Goal: Task Accomplishment & Management: Complete application form

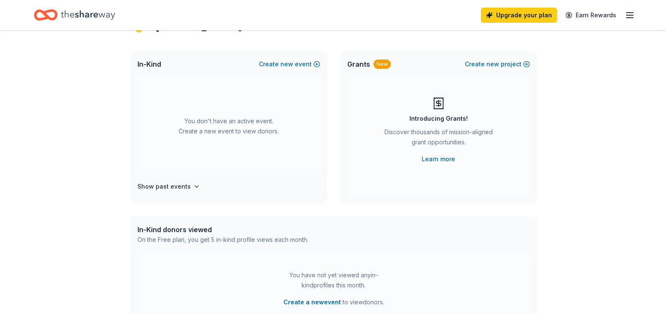
scroll to position [85, 0]
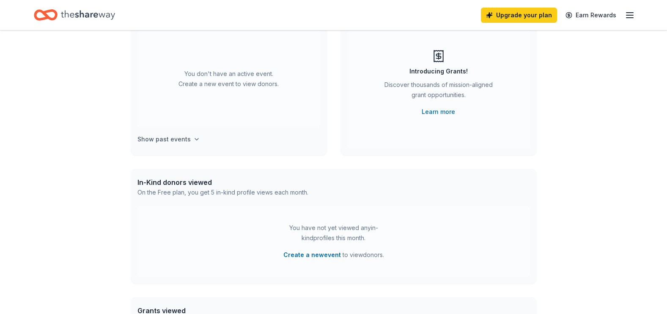
click at [186, 139] on h4 "Show past events" at bounding box center [163, 139] width 53 height 10
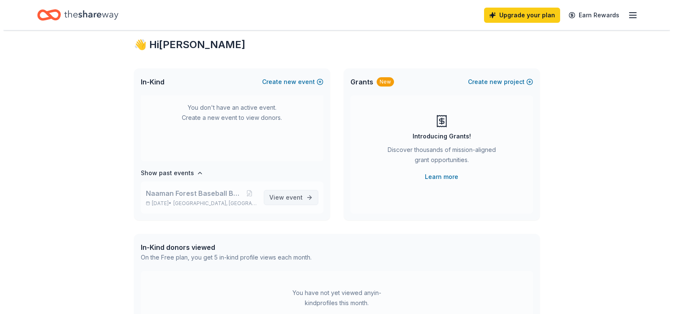
scroll to position [0, 0]
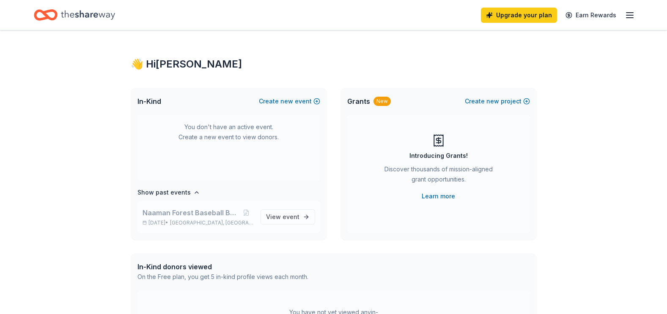
click at [214, 210] on span "Naaman Forest Baseball Banquet" at bounding box center [190, 213] width 96 height 10
click at [292, 216] on span "event" at bounding box center [290, 216] width 17 height 7
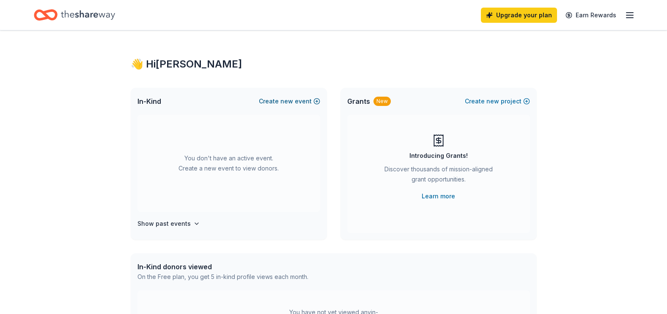
click at [285, 98] on span "new" at bounding box center [286, 101] width 13 height 10
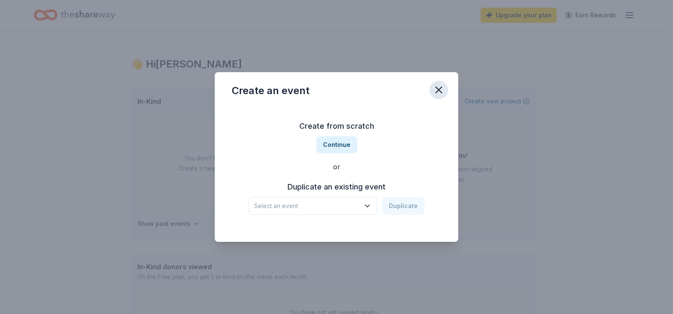
click at [440, 87] on icon "button" at bounding box center [439, 90] width 12 height 12
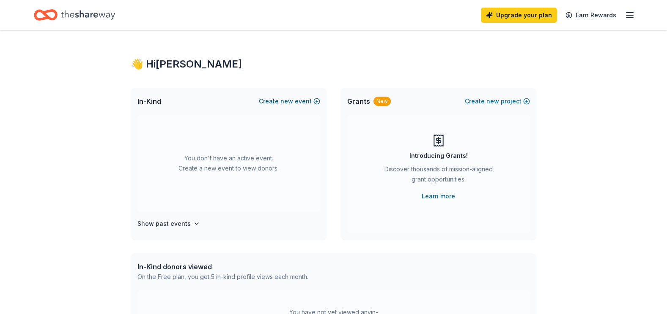
click at [312, 102] on button "Create new event" at bounding box center [289, 101] width 61 height 10
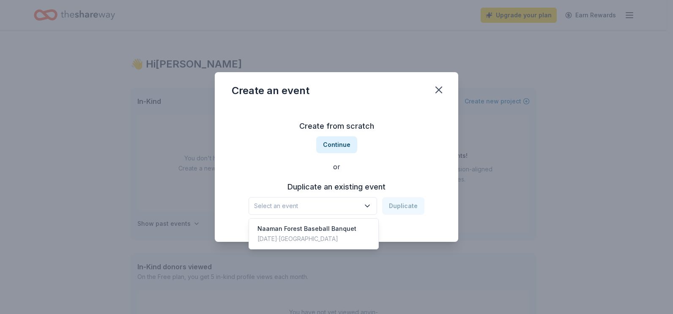
click at [315, 210] on span "Select an event" at bounding box center [307, 206] width 106 height 10
click at [317, 231] on div "Naaman Forest Baseball Banquet" at bounding box center [306, 229] width 99 height 10
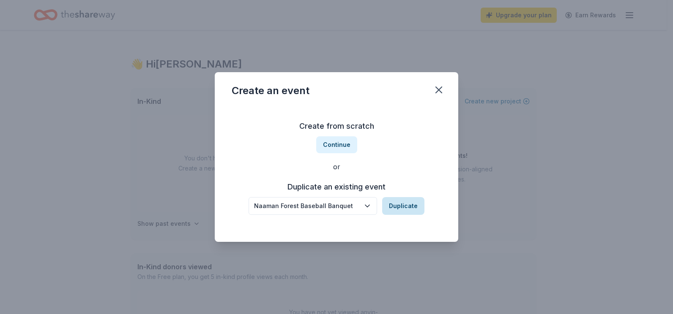
click at [396, 209] on button "Duplicate" at bounding box center [403, 206] width 42 height 18
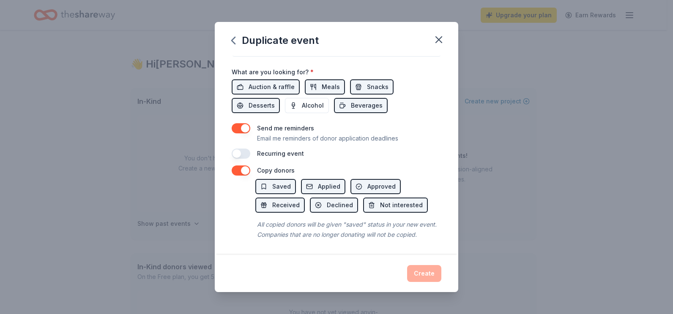
scroll to position [296, 0]
click at [426, 271] on div "Create" at bounding box center [337, 273] width 210 height 17
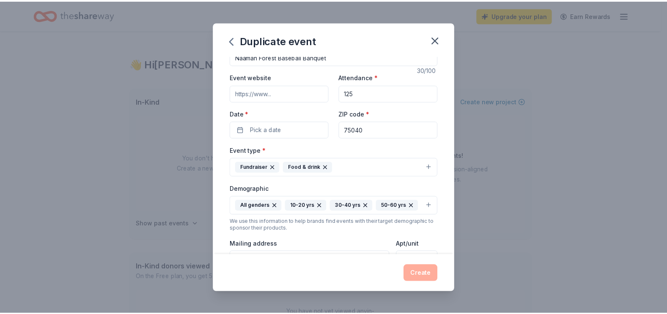
scroll to position [3, 0]
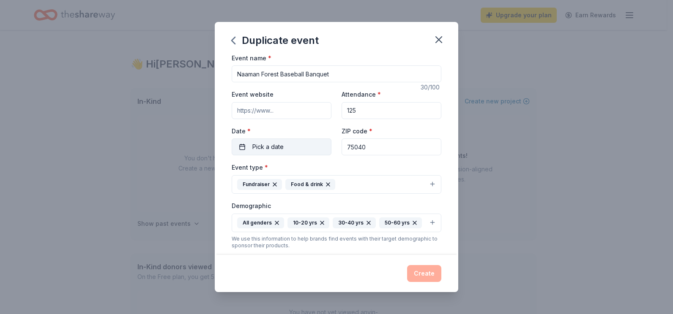
click at [317, 144] on button "Pick a date" at bounding box center [282, 147] width 100 height 17
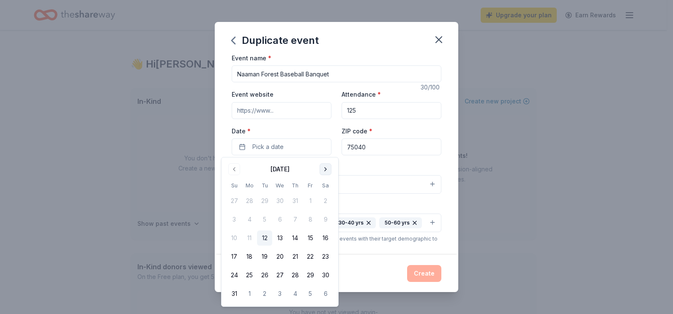
click at [322, 169] on button "Go to next month" at bounding box center [326, 170] width 12 height 12
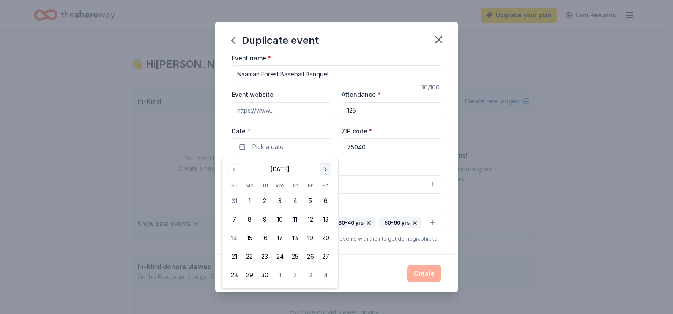
click at [322, 169] on button "Go to next month" at bounding box center [326, 170] width 12 height 12
click at [281, 199] on button "1" at bounding box center [279, 201] width 15 height 15
click at [424, 271] on button "Create" at bounding box center [424, 273] width 34 height 17
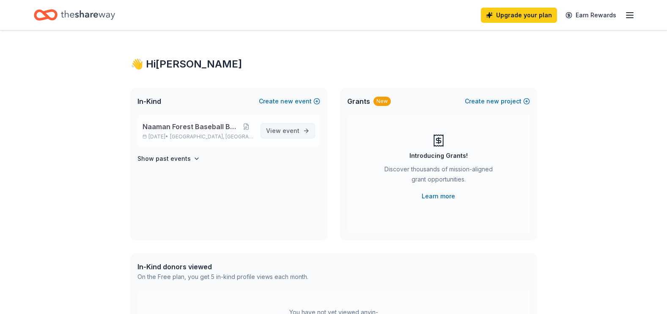
click at [292, 130] on span "event" at bounding box center [290, 130] width 17 height 7
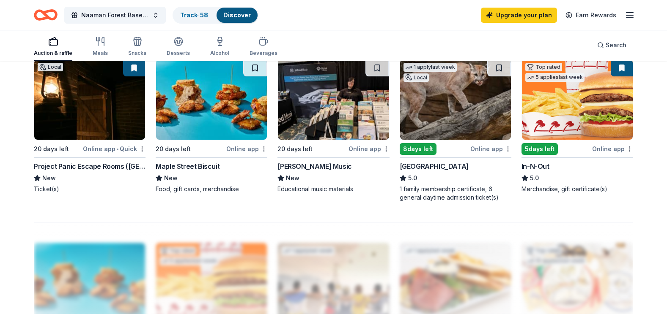
scroll to position [537, 0]
